Goal: Task Accomplishment & Management: Manage account settings

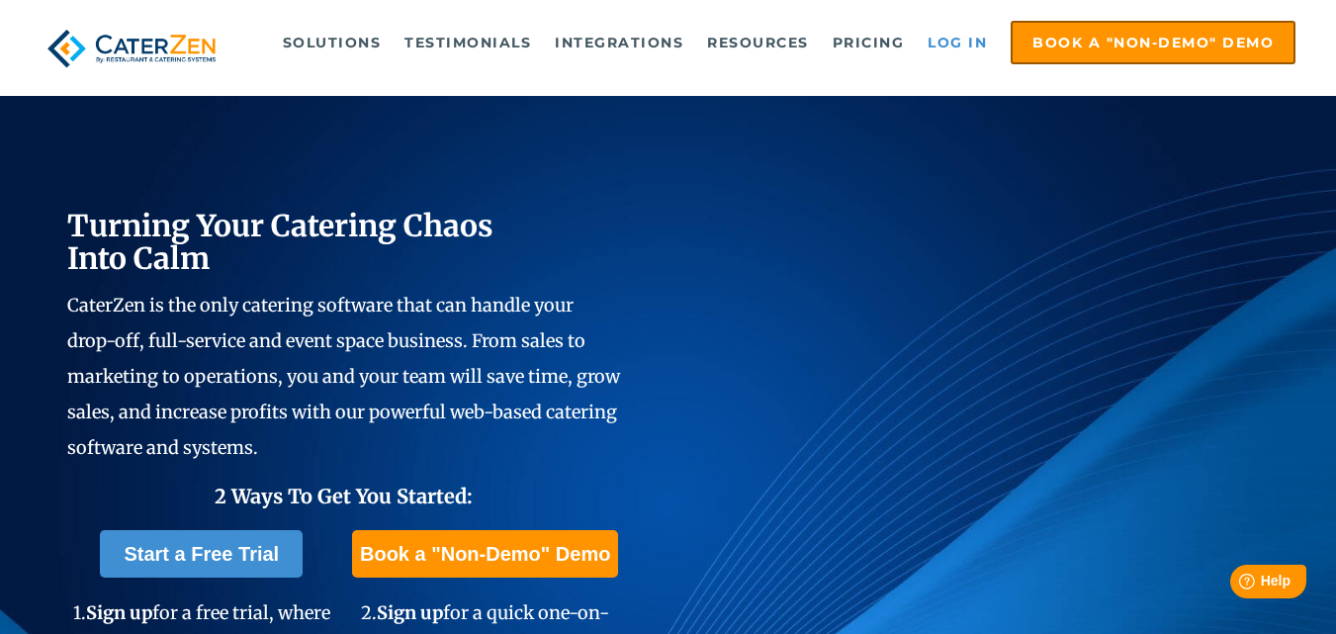
click at [974, 45] on link "Log in" at bounding box center [956, 43] width 79 height 40
click at [957, 39] on link "Log in" at bounding box center [956, 43] width 79 height 40
click at [955, 38] on link "Log in" at bounding box center [956, 43] width 79 height 40
click at [954, 38] on link "Log in" at bounding box center [956, 43] width 79 height 40
